Goal: Task Accomplishment & Management: Manage account settings

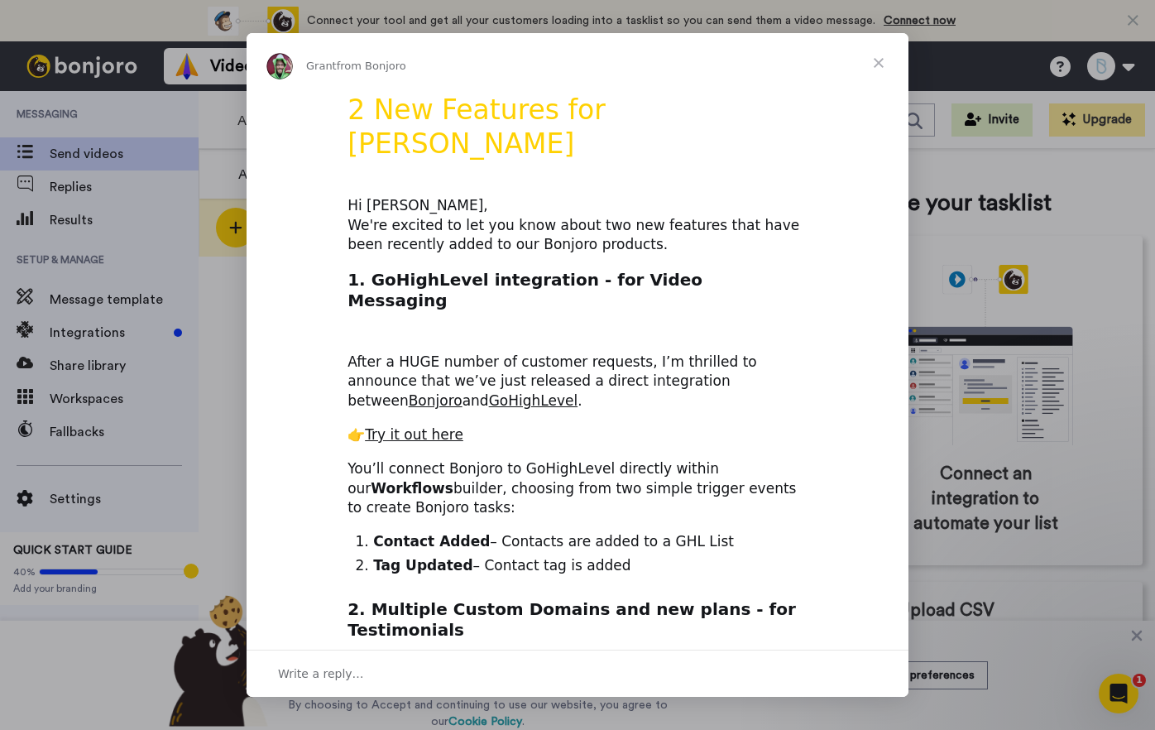
click at [880, 60] on span "Close" at bounding box center [879, 63] width 60 height 60
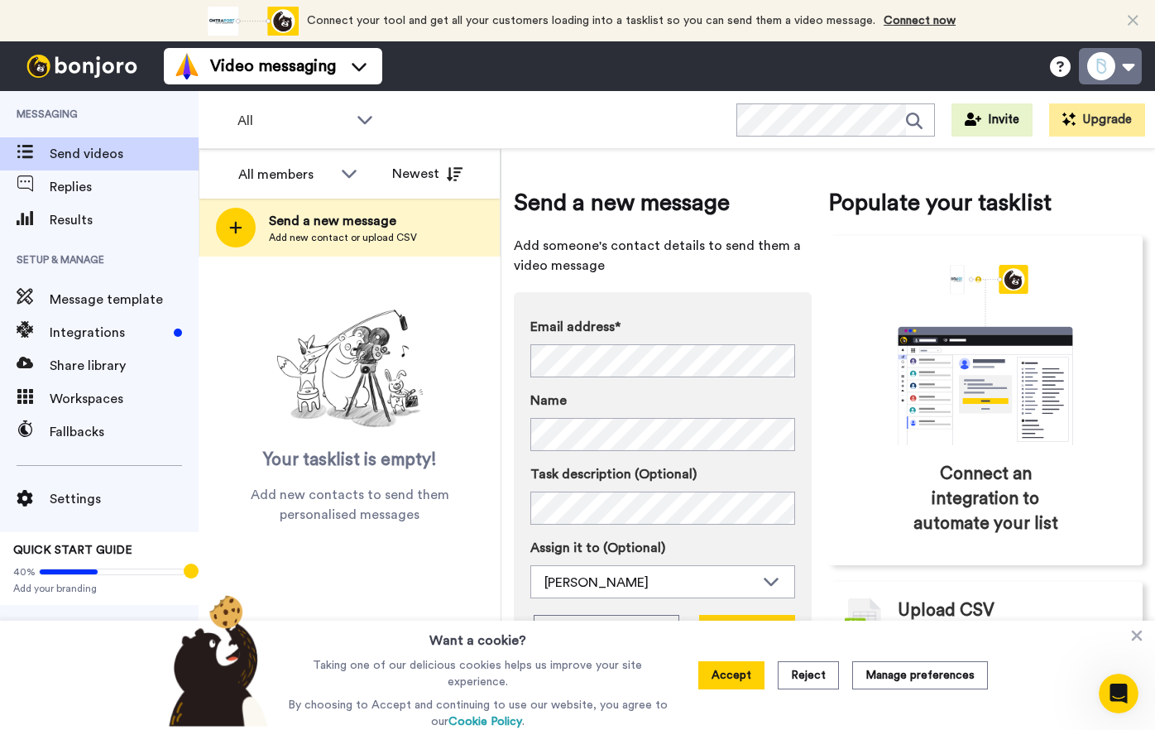
click at [1123, 68] on button at bounding box center [1110, 66] width 63 height 36
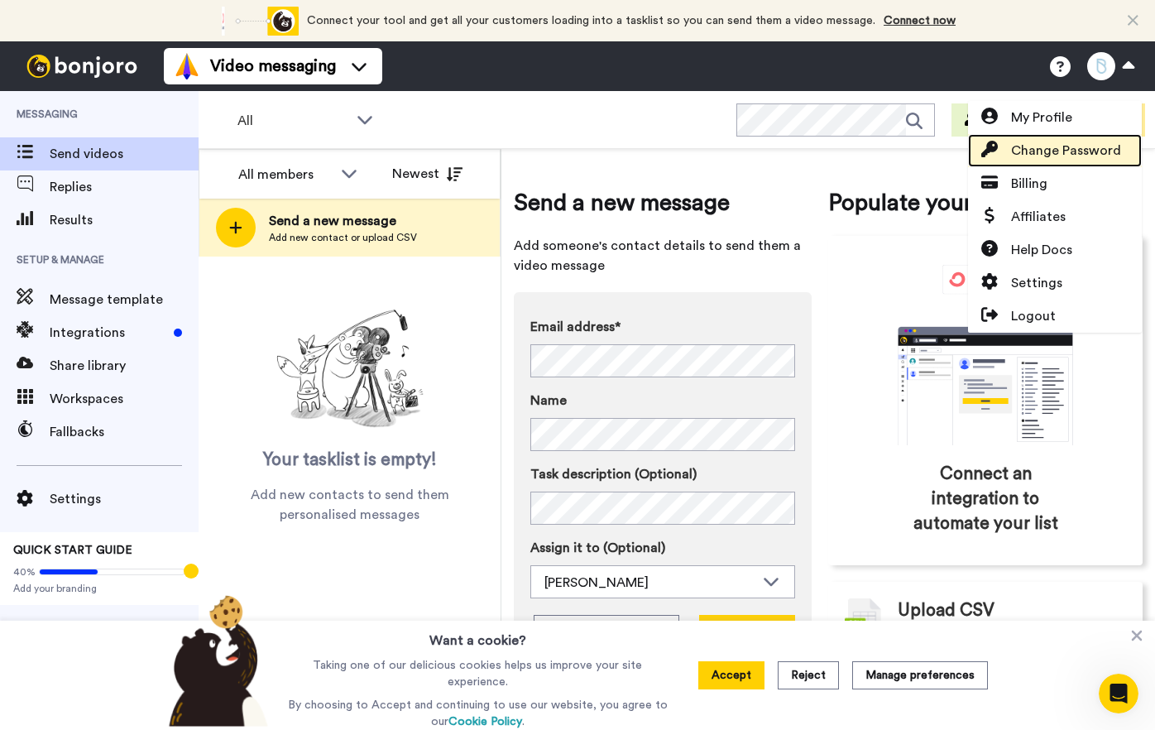
click at [1049, 144] on span "Change Password" at bounding box center [1066, 151] width 110 height 20
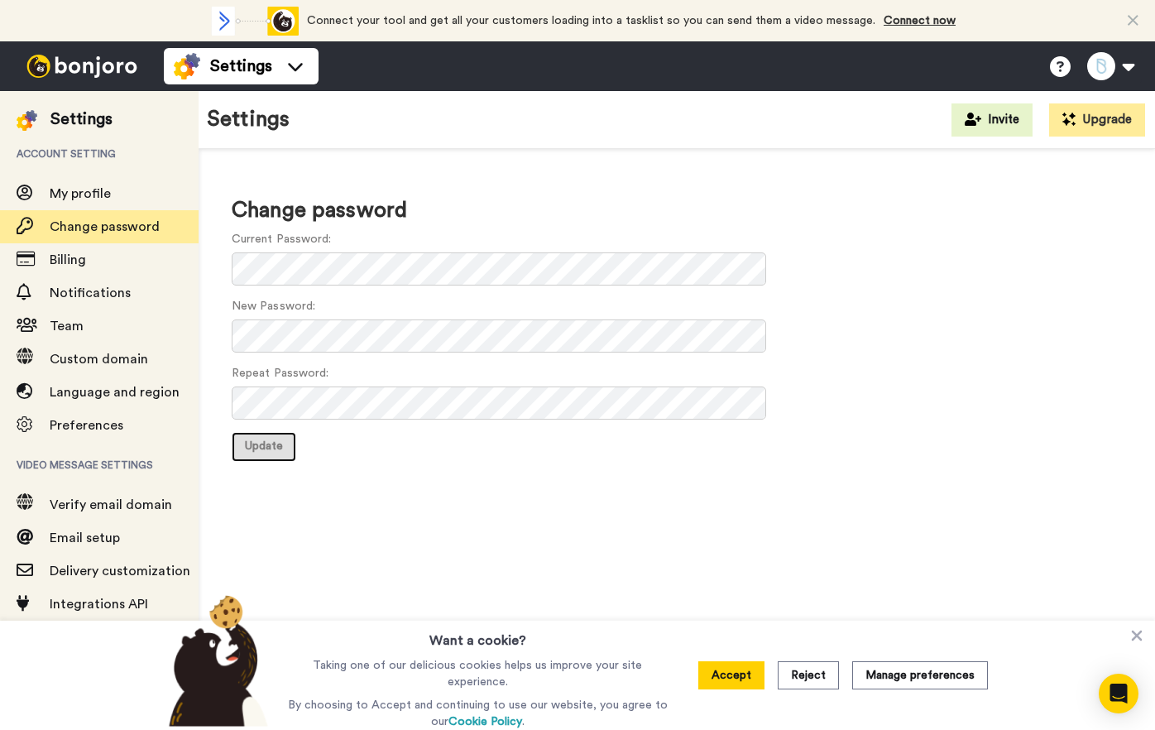
click at [276, 450] on span "Update" at bounding box center [264, 446] width 38 height 12
